Goal: Contribute content: Add original content to the website for others to see

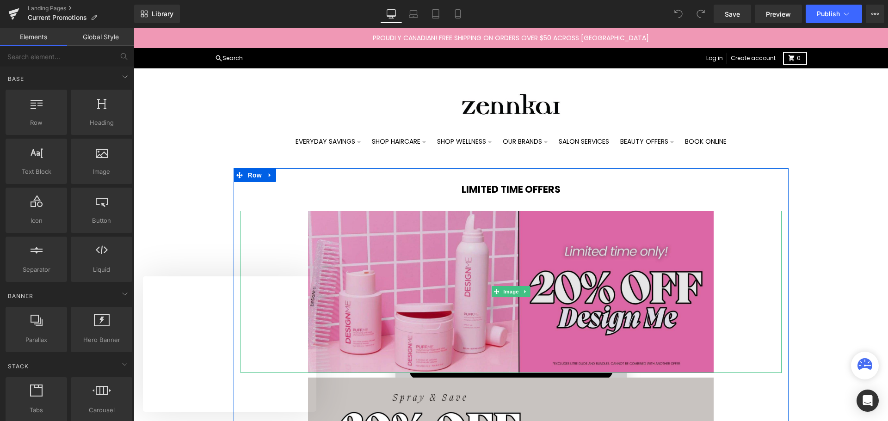
click at [471, 270] on img at bounding box center [511, 292] width 406 height 162
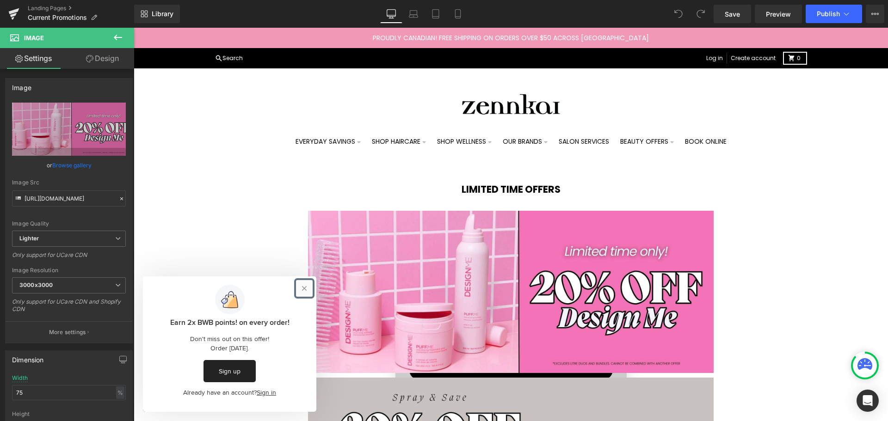
click at [301, 290] on button "Close prompt" at bounding box center [304, 288] width 17 height 17
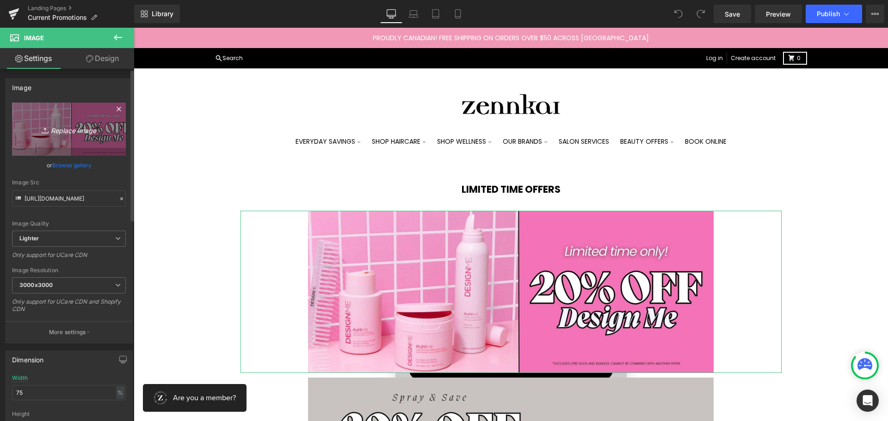
click at [65, 129] on icon "Replace Image" at bounding box center [69, 129] width 74 height 12
type input "C:\fakepath\ZEN - Eleven Hot Deal (2).jpg"
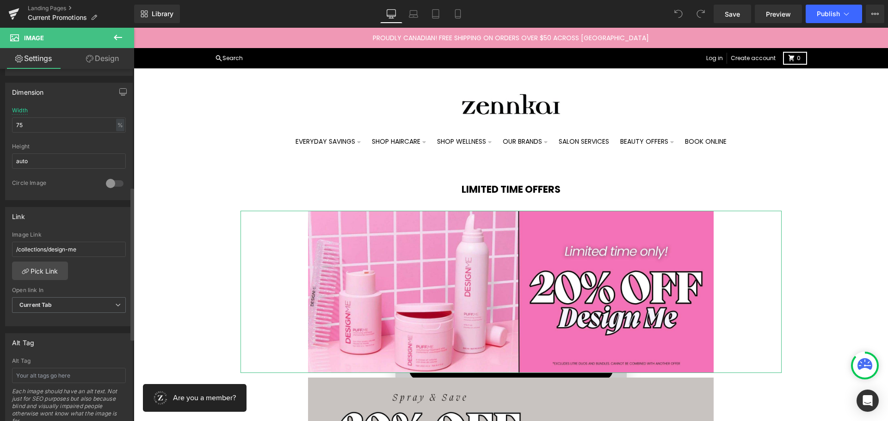
scroll to position [277, 0]
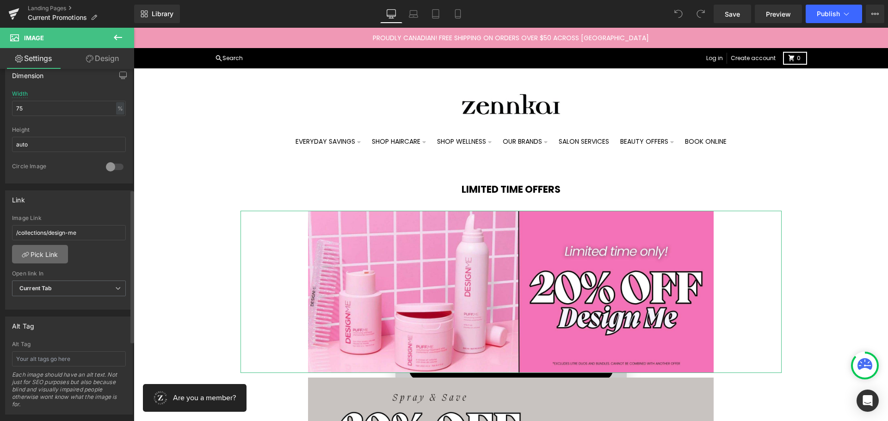
click at [52, 249] on link "Pick Link" at bounding box center [40, 254] width 56 height 18
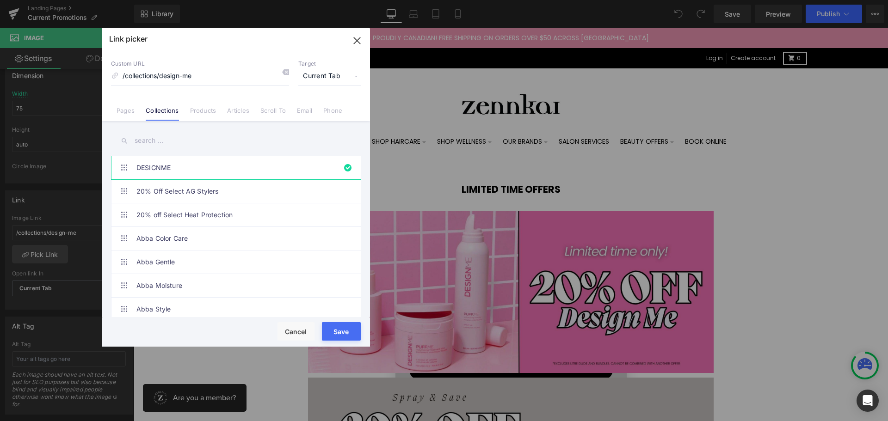
click at [148, 143] on input "text" at bounding box center [236, 140] width 250 height 21
type input "eleven"
type input "[URL][DOMAIN_NAME]"
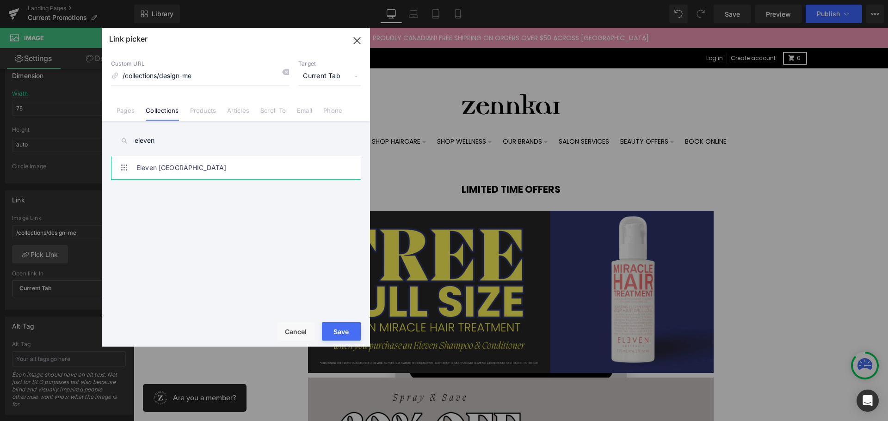
type input "eleven"
click at [158, 165] on link "Eleven [GEOGRAPHIC_DATA]" at bounding box center [237, 167] width 203 height 23
type input "/collections/eleven"
click at [338, 331] on button "Save" at bounding box center [341, 331] width 39 height 18
type input "/collections/eleven"
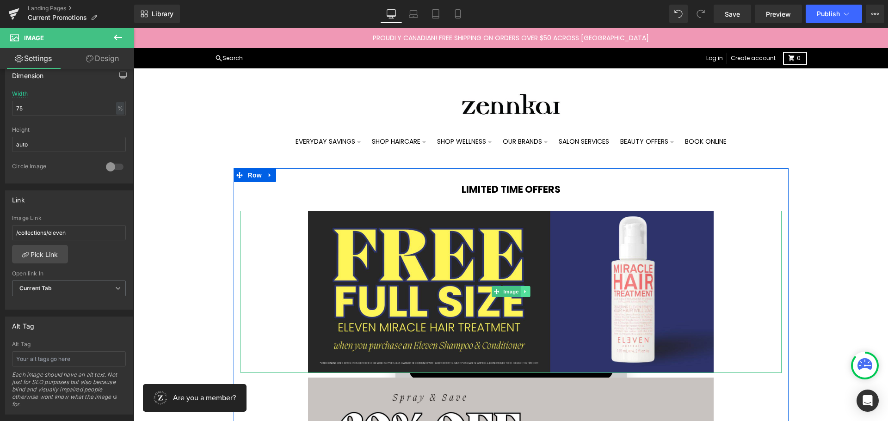
click at [522, 290] on icon at bounding box center [524, 292] width 5 height 6
click at [518, 291] on icon at bounding box center [520, 291] width 5 height 5
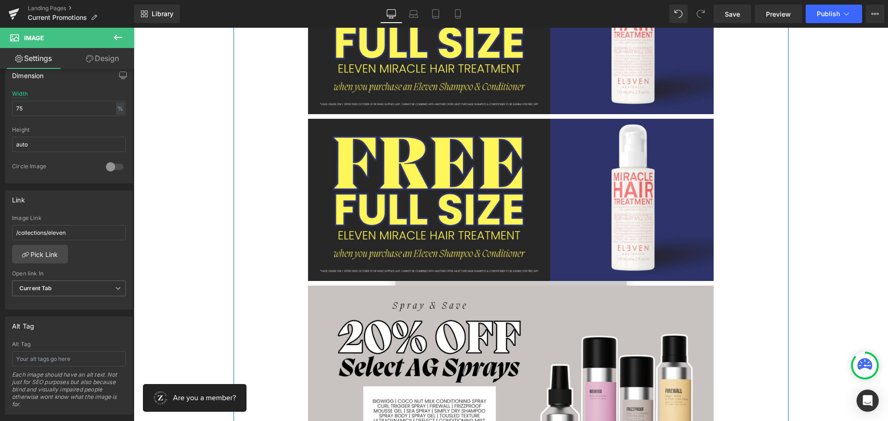
scroll to position [313, 0]
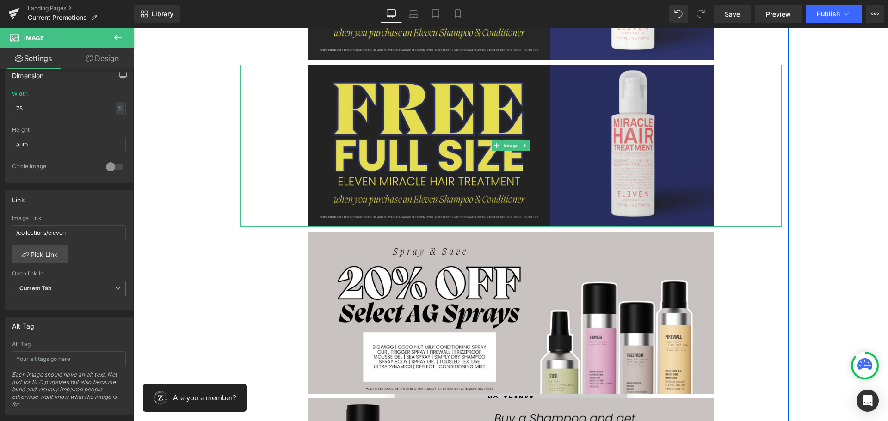
click at [458, 162] on img at bounding box center [511, 146] width 406 height 162
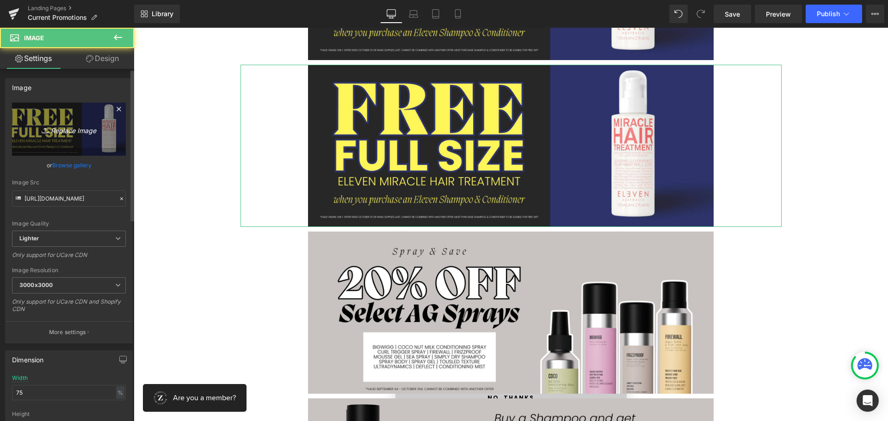
click at [69, 130] on icon "Replace Image" at bounding box center [69, 129] width 74 height 12
type input "C:\fakepath\ZEN - Double your Points (2).jpg"
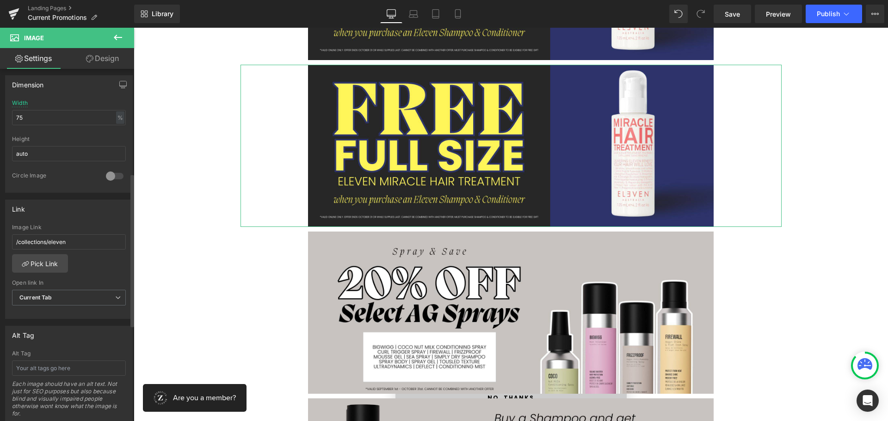
scroll to position [277, 0]
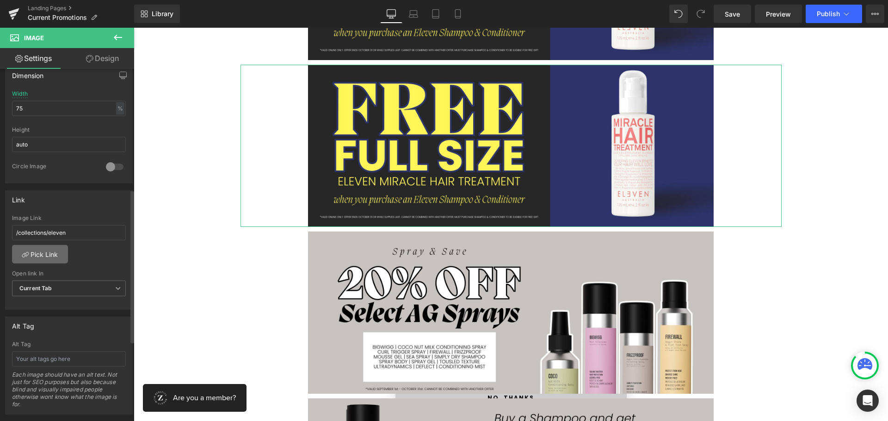
click at [49, 256] on link "Pick Link" at bounding box center [40, 254] width 56 height 18
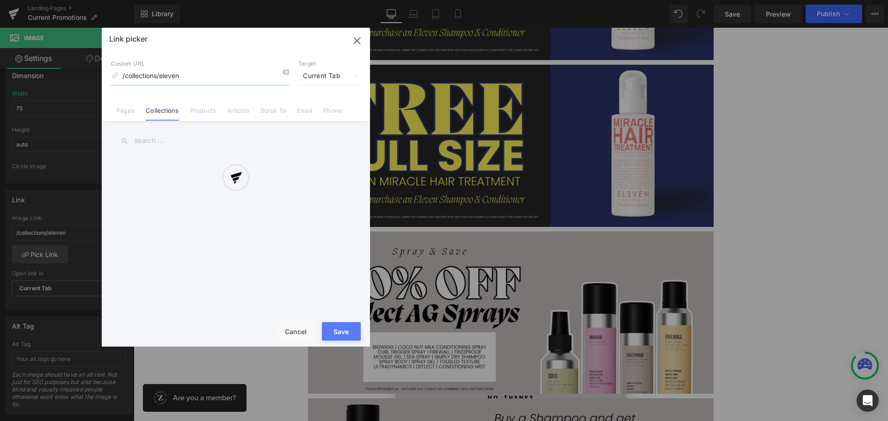
type input "[URL][DOMAIN_NAME]"
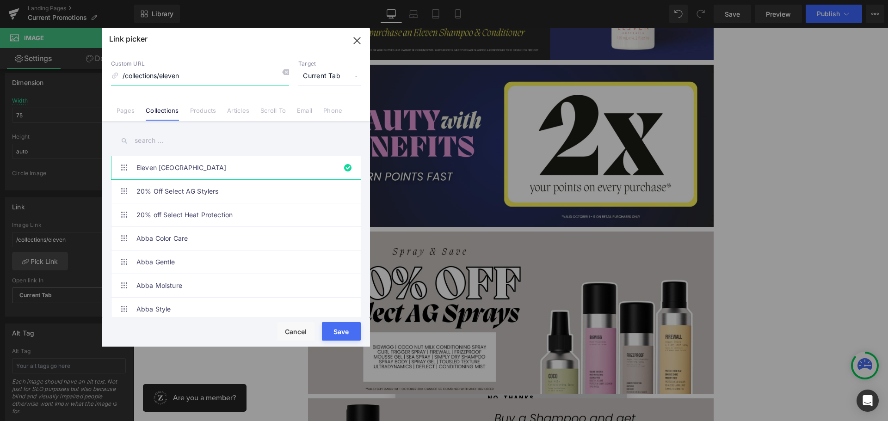
scroll to position [284, 0]
click at [147, 141] on input "text" at bounding box center [236, 140] width 250 height 21
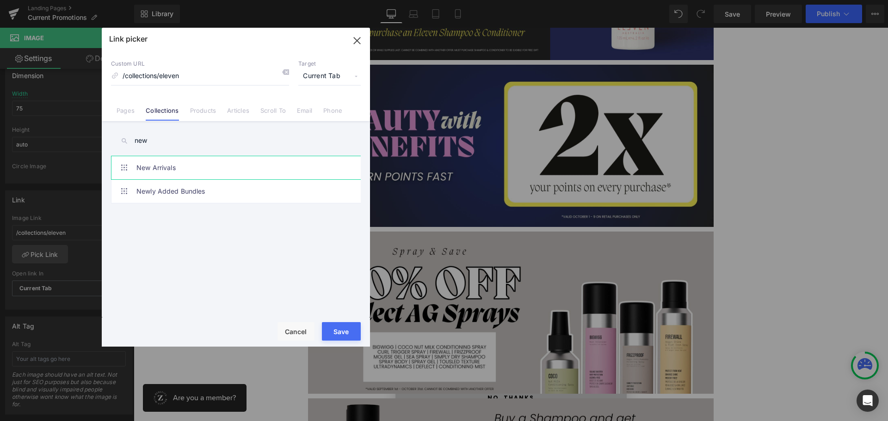
type input "new"
click at [159, 170] on link "New Arrivals" at bounding box center [237, 167] width 203 height 23
type input "/collections/new-arrivals"
drag, startPoint x: 348, startPoint y: 333, endPoint x: 698, endPoint y: 303, distance: 350.8
click at [348, 333] on button "Save" at bounding box center [341, 331] width 39 height 18
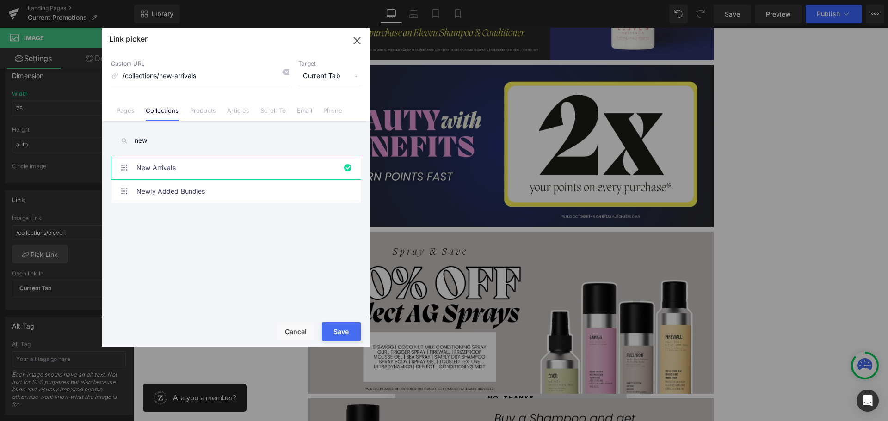
type input "/collections/new-arrivals"
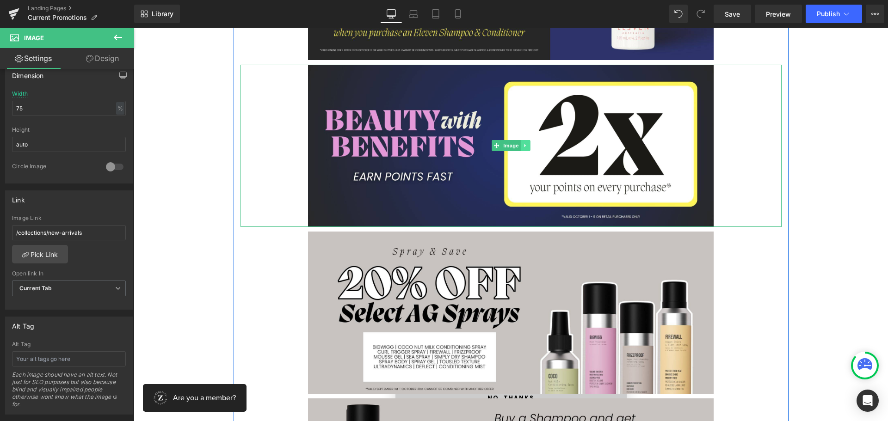
click at [522, 147] on icon at bounding box center [524, 146] width 5 height 6
click at [518, 145] on icon at bounding box center [520, 145] width 5 height 5
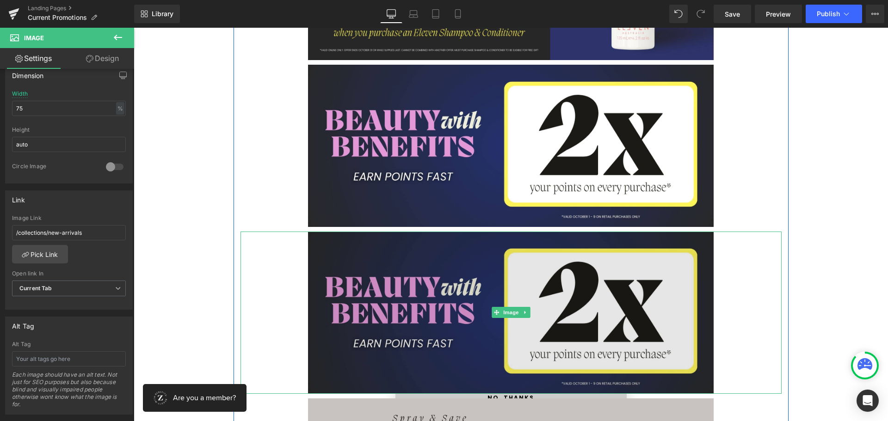
click at [423, 250] on img at bounding box center [511, 313] width 406 height 162
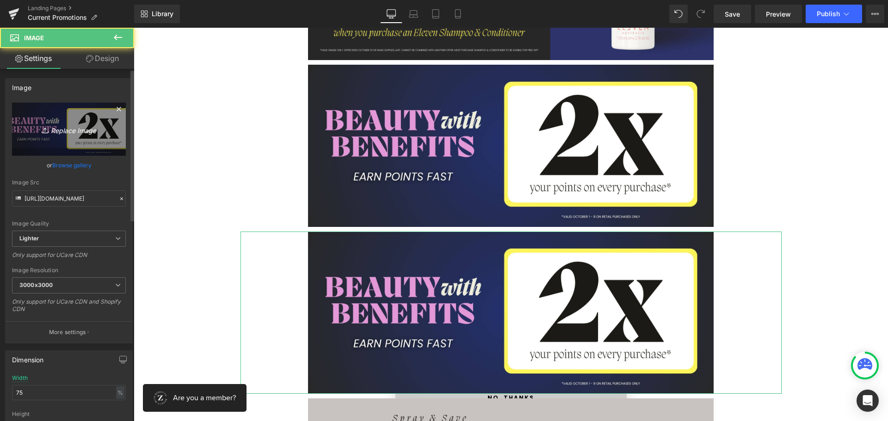
click at [48, 124] on icon "Replace Image" at bounding box center [69, 129] width 74 height 12
type input "C:\fakepath\ZEN - AG Curl Definer Promo (3).jpg"
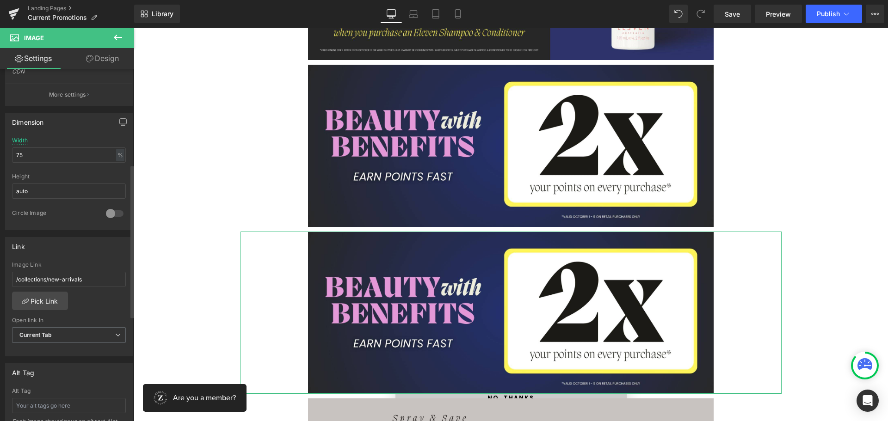
scroll to position [231, 0]
click at [54, 302] on link "Pick Link" at bounding box center [40, 300] width 56 height 18
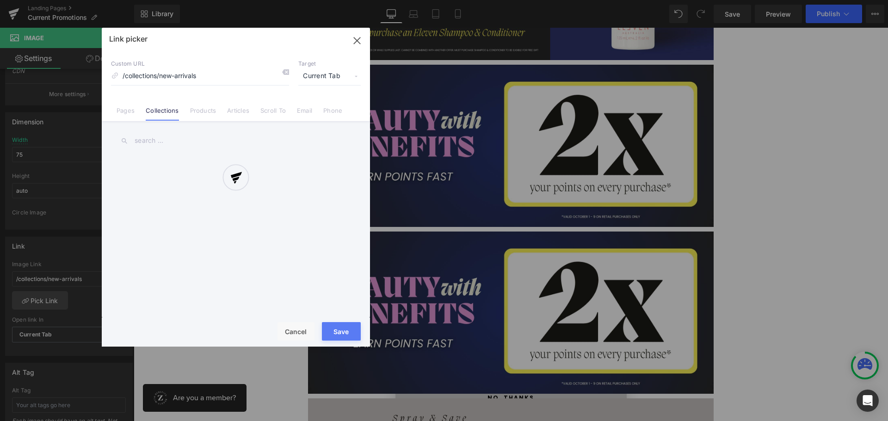
click at [200, 106] on div at bounding box center [236, 187] width 268 height 319
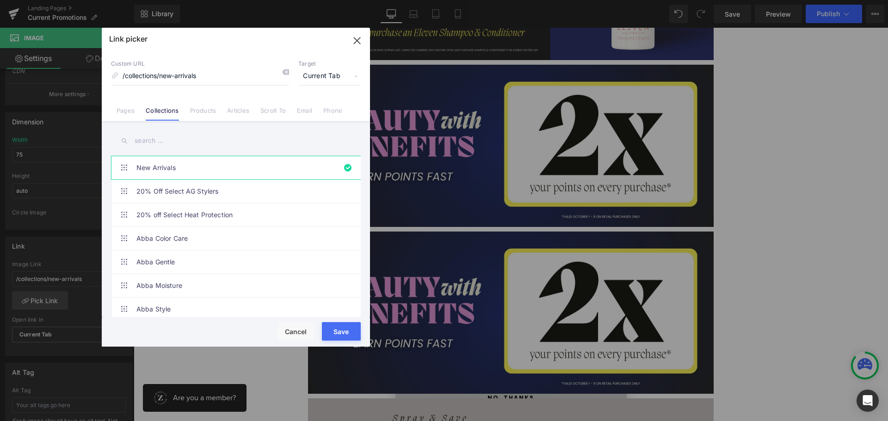
click at [204, 115] on link "Products" at bounding box center [203, 114] width 26 height 14
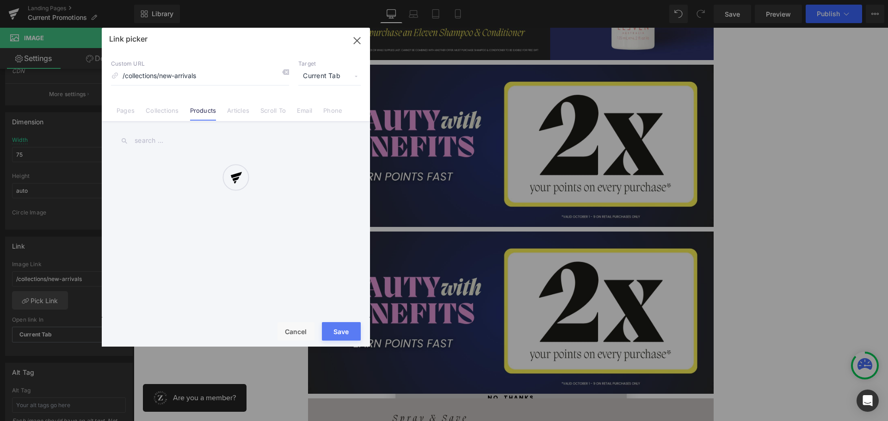
click at [158, 142] on div at bounding box center [236, 187] width 268 height 319
type input "[URL][DOMAIN_NAME]"
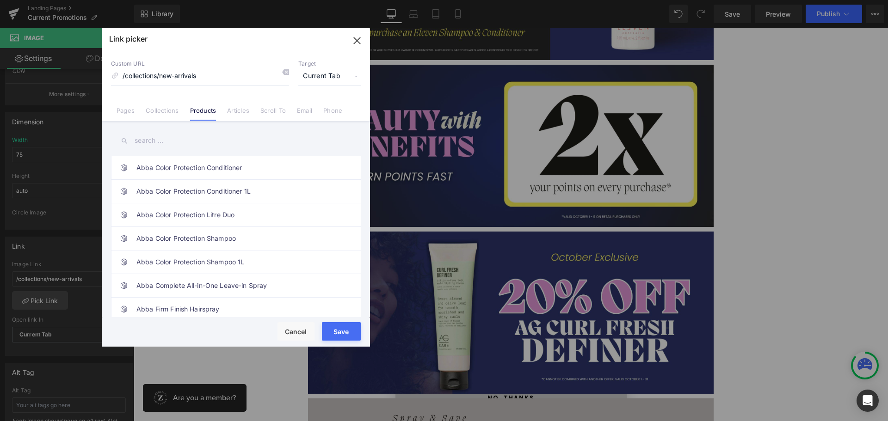
click at [137, 143] on input "text" at bounding box center [236, 140] width 250 height 21
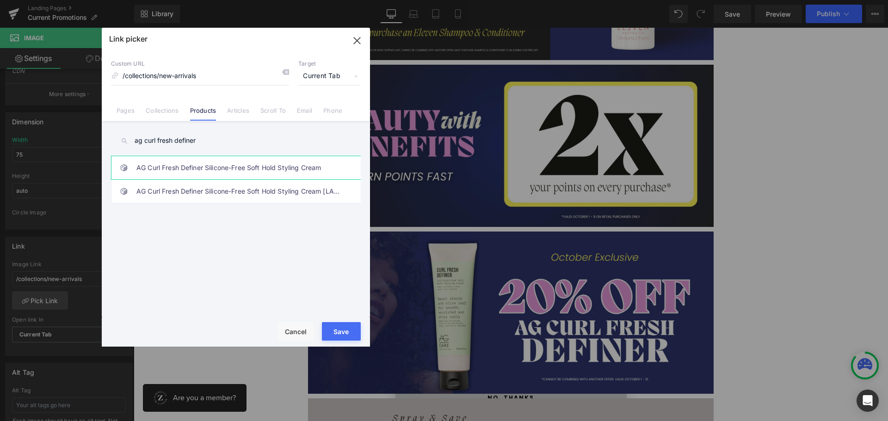
type input "ag curl fresh definer"
click at [204, 179] on link "AG Curl Fresh Definer Silicone-Free Soft Hold Styling Cream" at bounding box center [237, 167] width 203 height 23
type input "/products/ag-curl-fresh-definer-silicone-free-soft-hold-styling-cream-1"
click at [341, 336] on button "Save" at bounding box center [341, 331] width 39 height 18
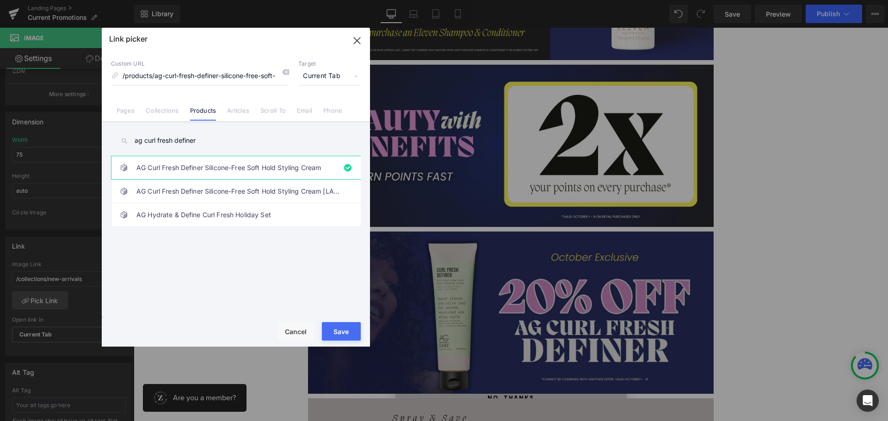
type input "/products/ag-curl-fresh-definer-silicone-free-soft-hold-styling-cream-1"
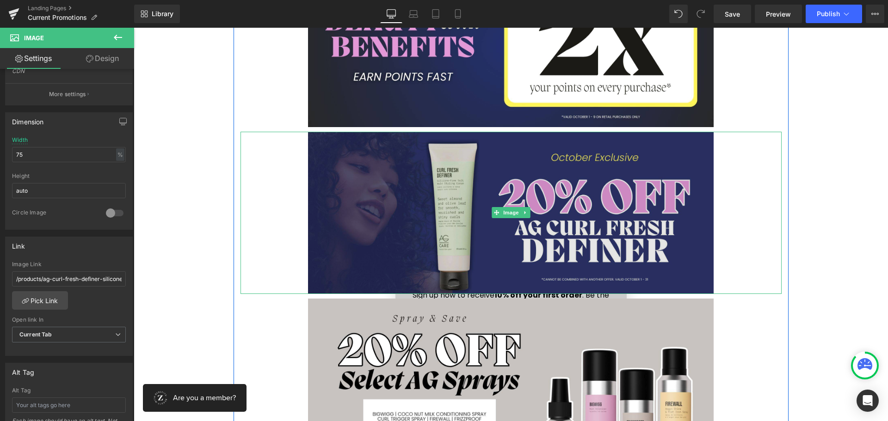
scroll to position [452, 0]
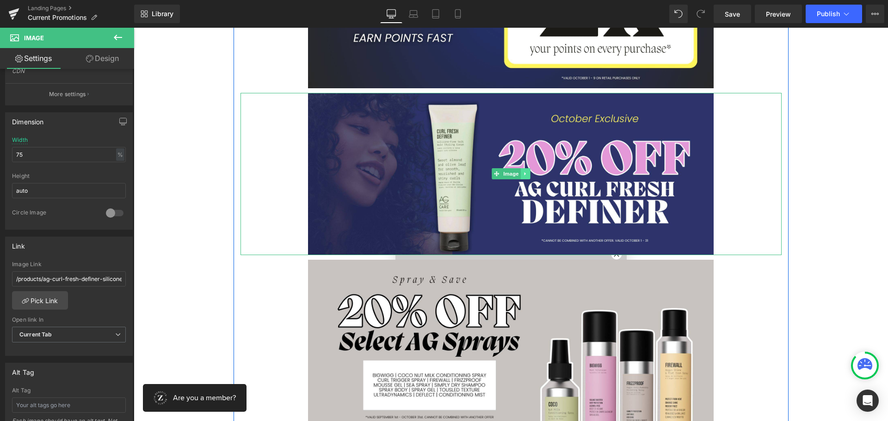
click at [522, 174] on icon at bounding box center [524, 174] width 5 height 6
click at [518, 175] on icon at bounding box center [520, 174] width 5 height 6
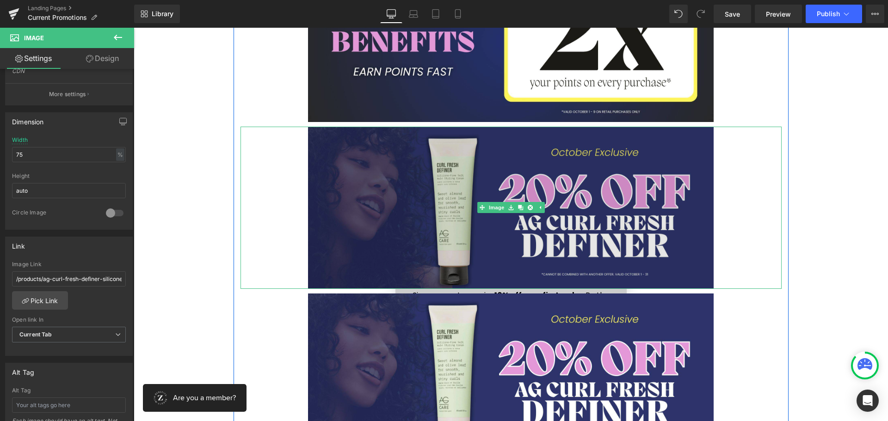
scroll to position [405, 0]
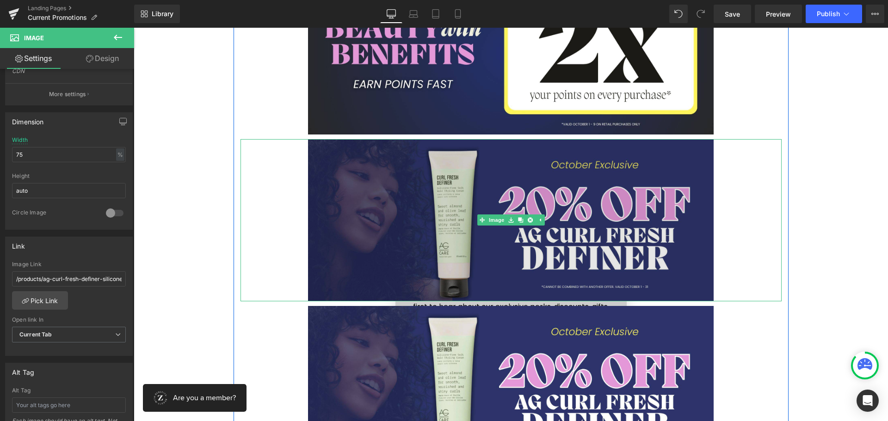
click at [425, 190] on img at bounding box center [511, 220] width 406 height 162
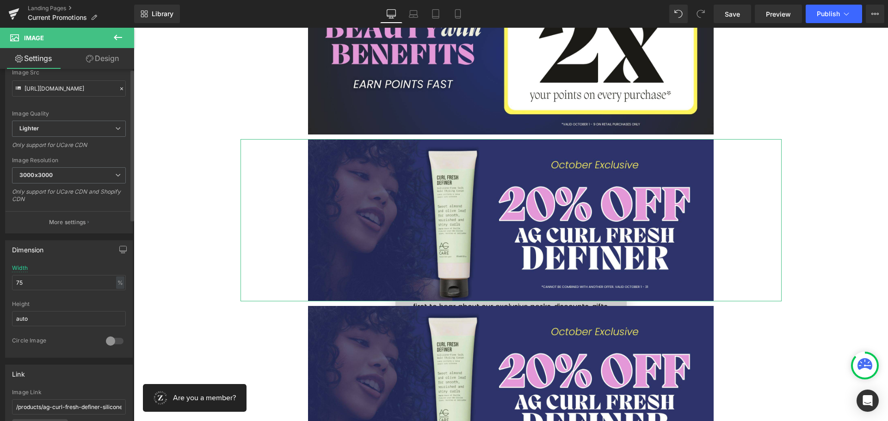
scroll to position [0, 0]
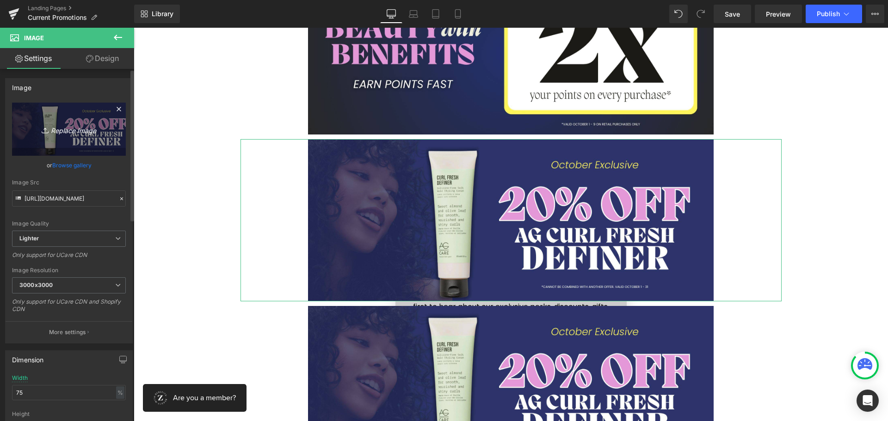
click at [71, 139] on link "Replace Image" at bounding box center [69, 129] width 114 height 53
click at [72, 128] on icon "Replace Image" at bounding box center [69, 129] width 74 height 12
type input "C:\fakepath\ZEN - AG Refill Pouch Sale (4).jpg"
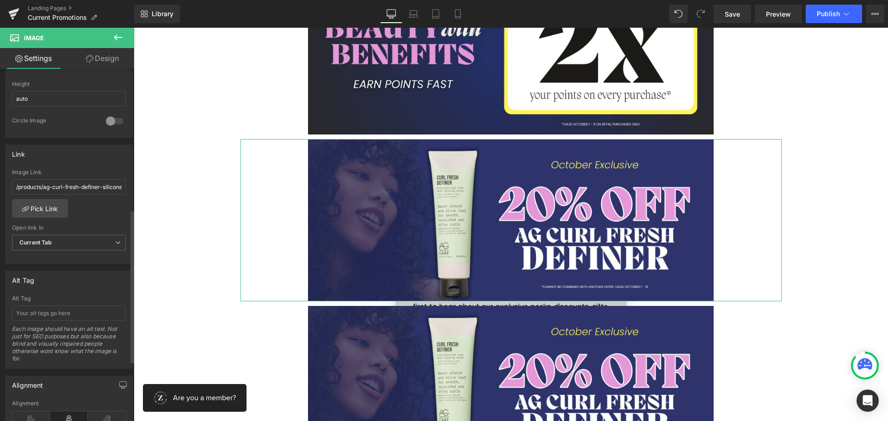
scroll to position [324, 0]
click at [53, 211] on link "Pick Link" at bounding box center [40, 208] width 56 height 18
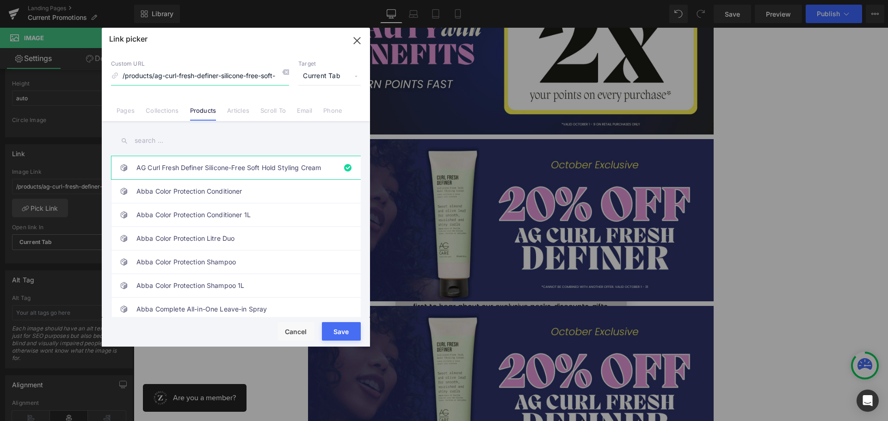
scroll to position [0, 59]
drag, startPoint x: 171, startPoint y: 119, endPoint x: 170, endPoint y: 110, distance: 9.3
click at [170, 118] on link "Collections" at bounding box center [162, 114] width 33 height 14
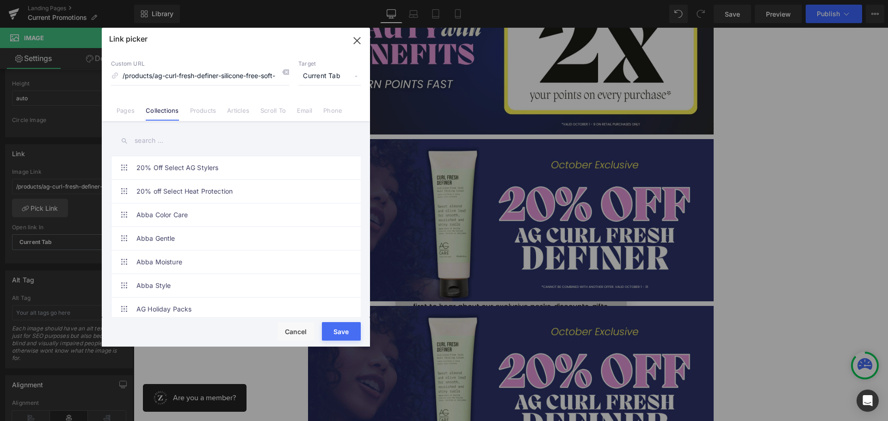
click at [156, 140] on input "text" at bounding box center [236, 140] width 250 height 21
type input "ag"
type input "[URL][DOMAIN_NAME]"
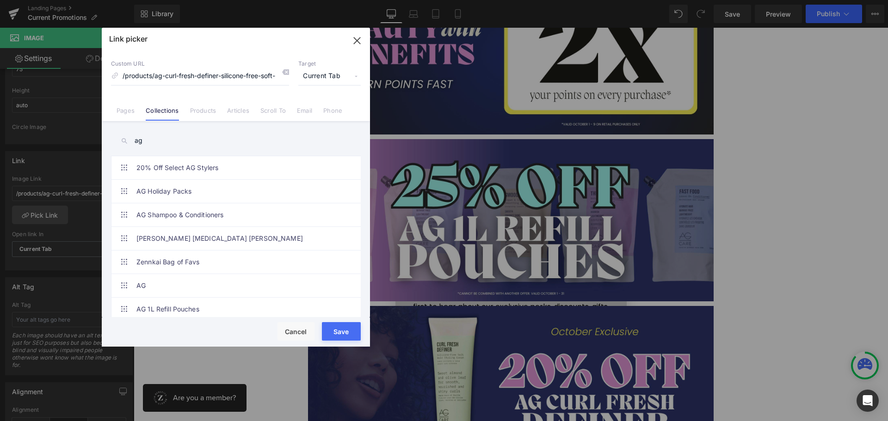
scroll to position [331, 0]
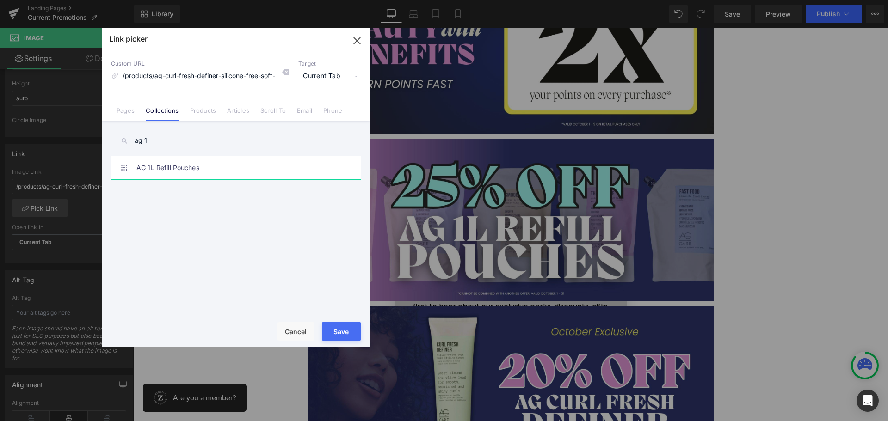
type input "ag 1"
click at [157, 170] on link "AG 1L Refill Pouches" at bounding box center [237, 167] width 203 height 23
type input "/collections/ag-1l-refill-pouches"
click at [350, 331] on button "Save" at bounding box center [341, 331] width 39 height 18
type input "/collections/ag-1l-refill-pouches"
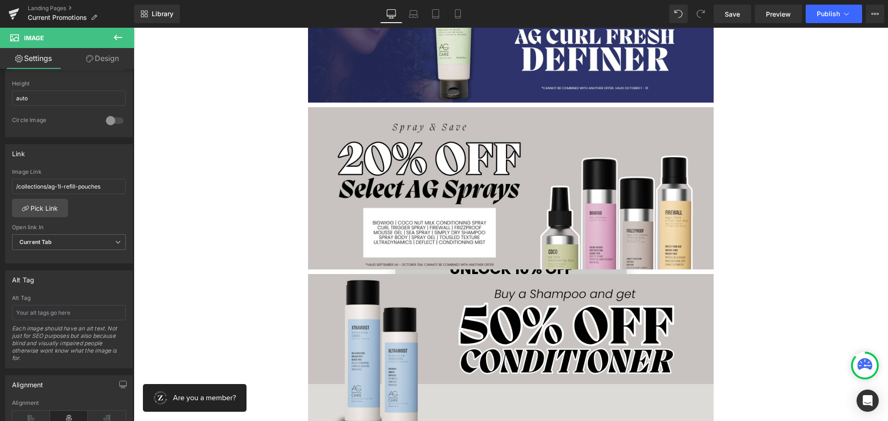
scroll to position [775, 0]
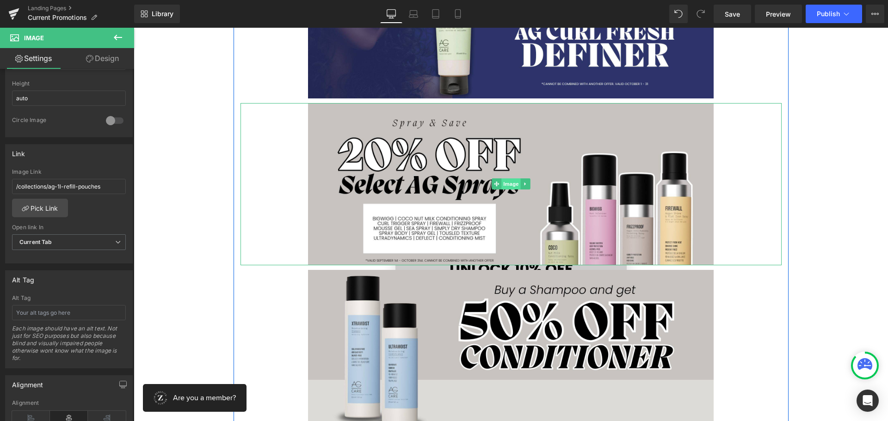
click at [506, 185] on span "Image" at bounding box center [510, 183] width 19 height 11
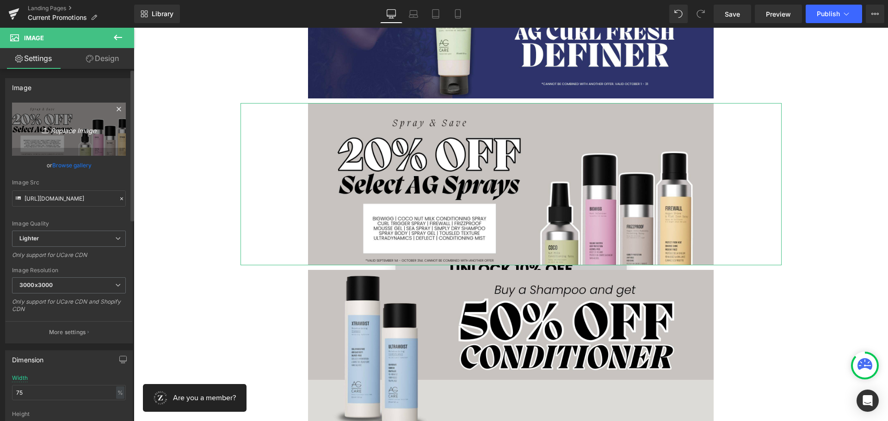
click at [68, 134] on icon "Replace Image" at bounding box center [69, 129] width 74 height 12
type input "C:\fakepath\ZEN - AG Refill Pouch Sale (5).jpg"
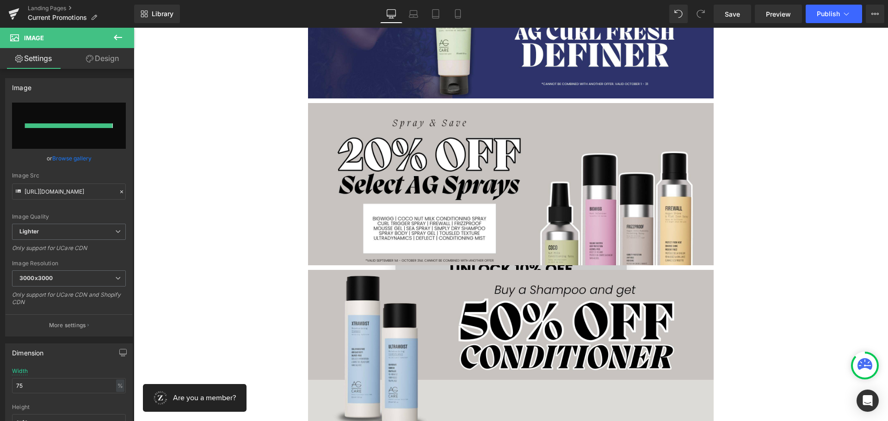
type input "[URL][DOMAIN_NAME]"
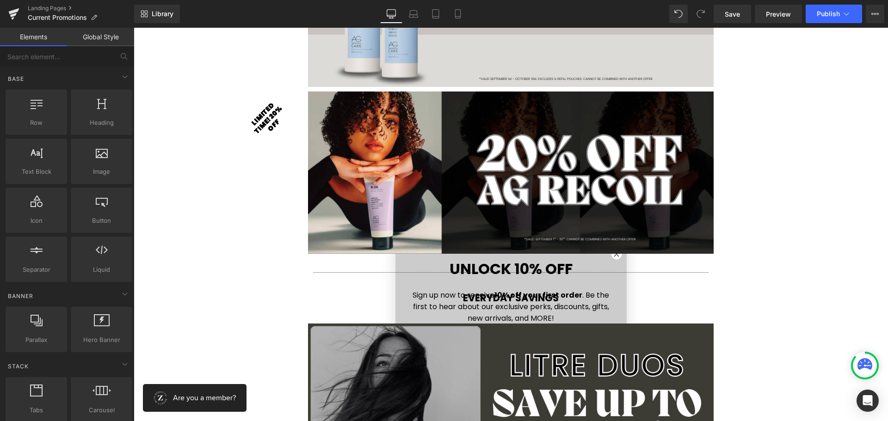
scroll to position [1145, 0]
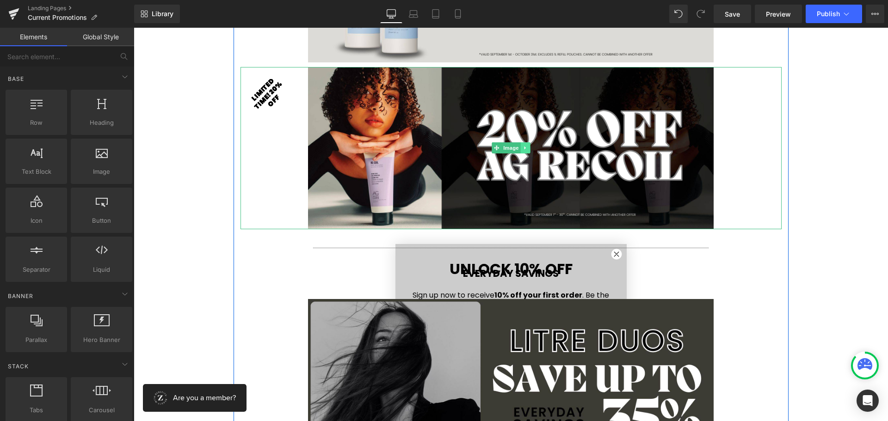
click at [522, 145] on icon at bounding box center [524, 148] width 5 height 6
click at [525, 148] on link at bounding box center [530, 147] width 10 height 11
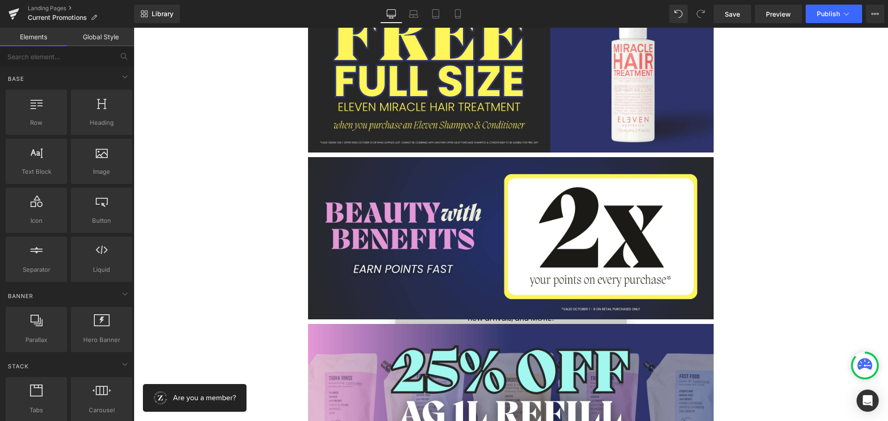
scroll to position [0, 0]
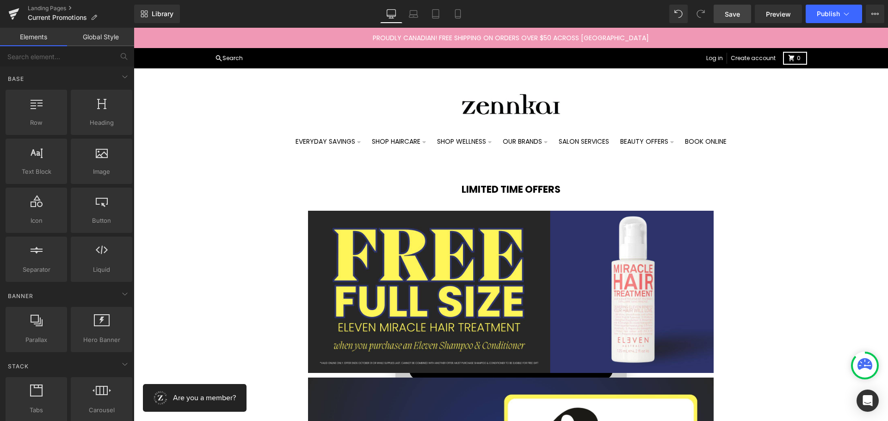
click at [739, 18] on span "Save" at bounding box center [731, 14] width 15 height 10
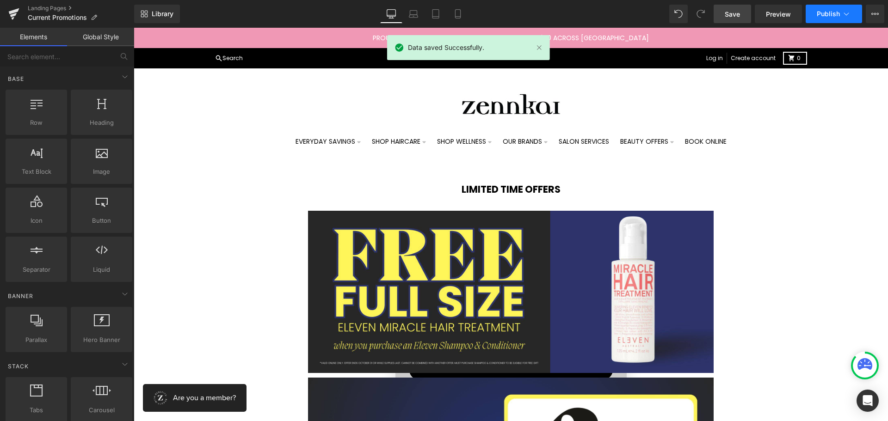
click at [821, 11] on span "Publish" at bounding box center [827, 13] width 23 height 7
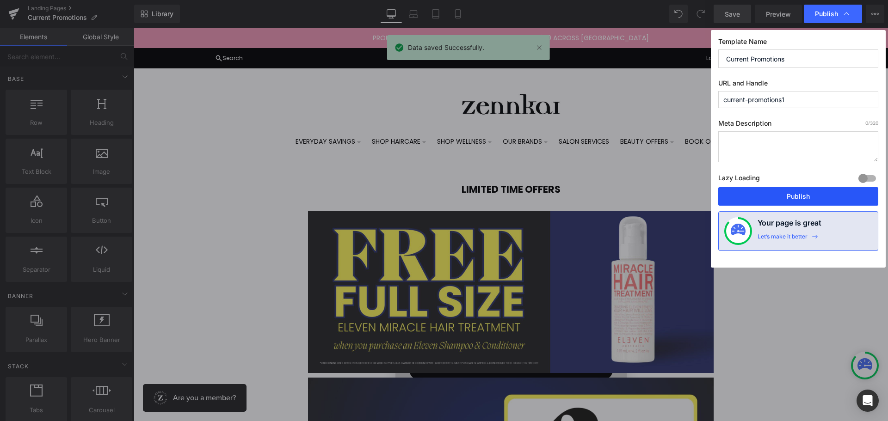
click at [787, 197] on button "Publish" at bounding box center [798, 196] width 160 height 18
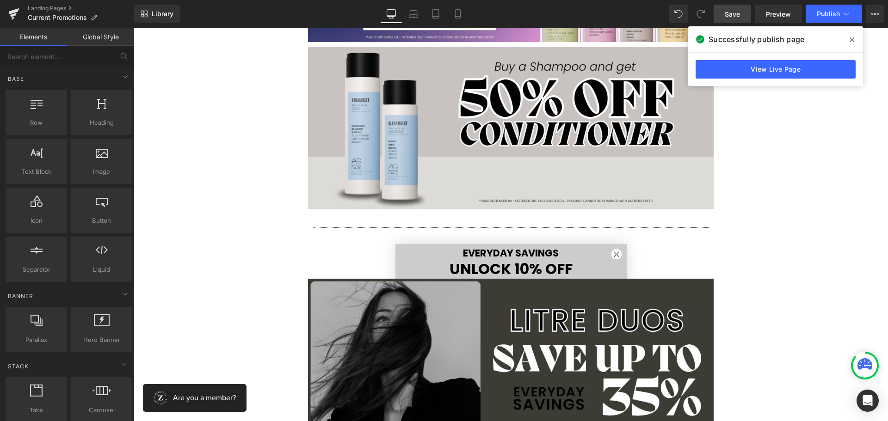
scroll to position [1017, 0]
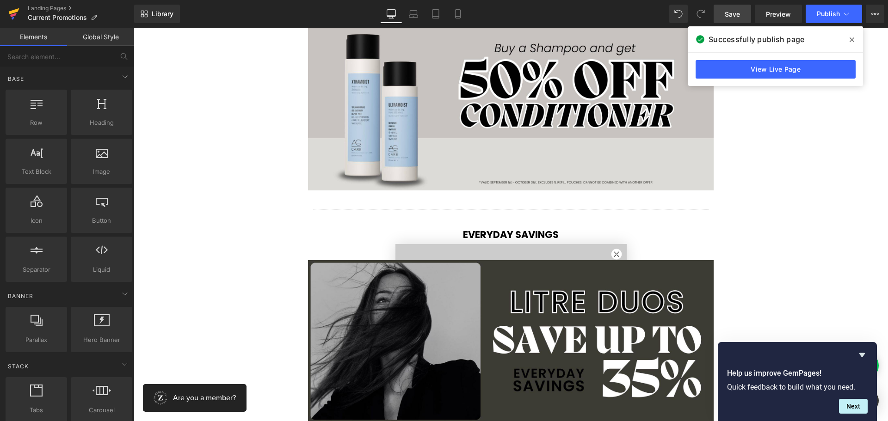
click at [10, 8] on icon at bounding box center [13, 13] width 11 height 23
